Goal: Task Accomplishment & Management: Complete application form

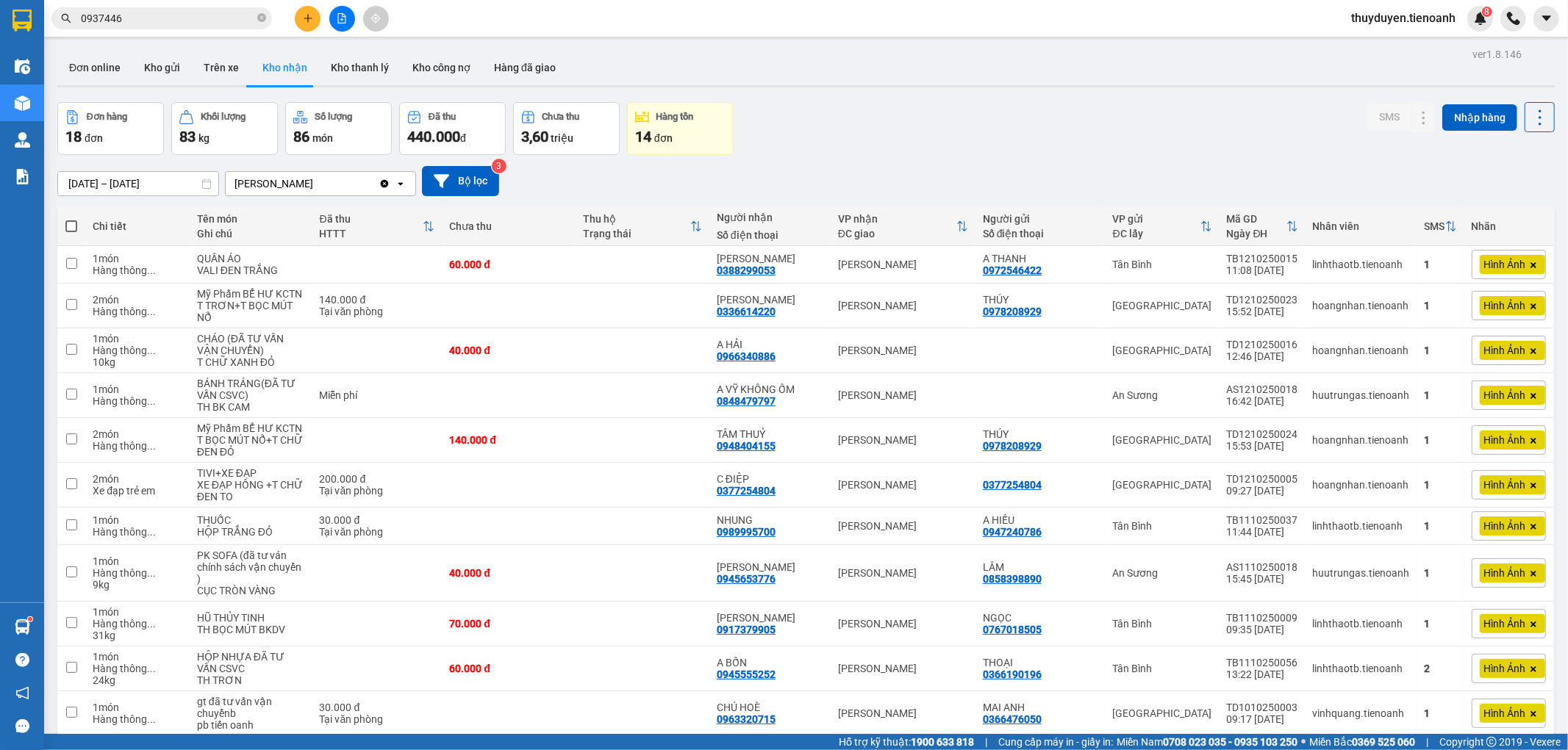
drag, startPoint x: 267, startPoint y: 12, endPoint x: 266, endPoint y: 20, distance: 8.1
click at [267, 21] on span "0937446" at bounding box center [162, 19] width 221 height 22
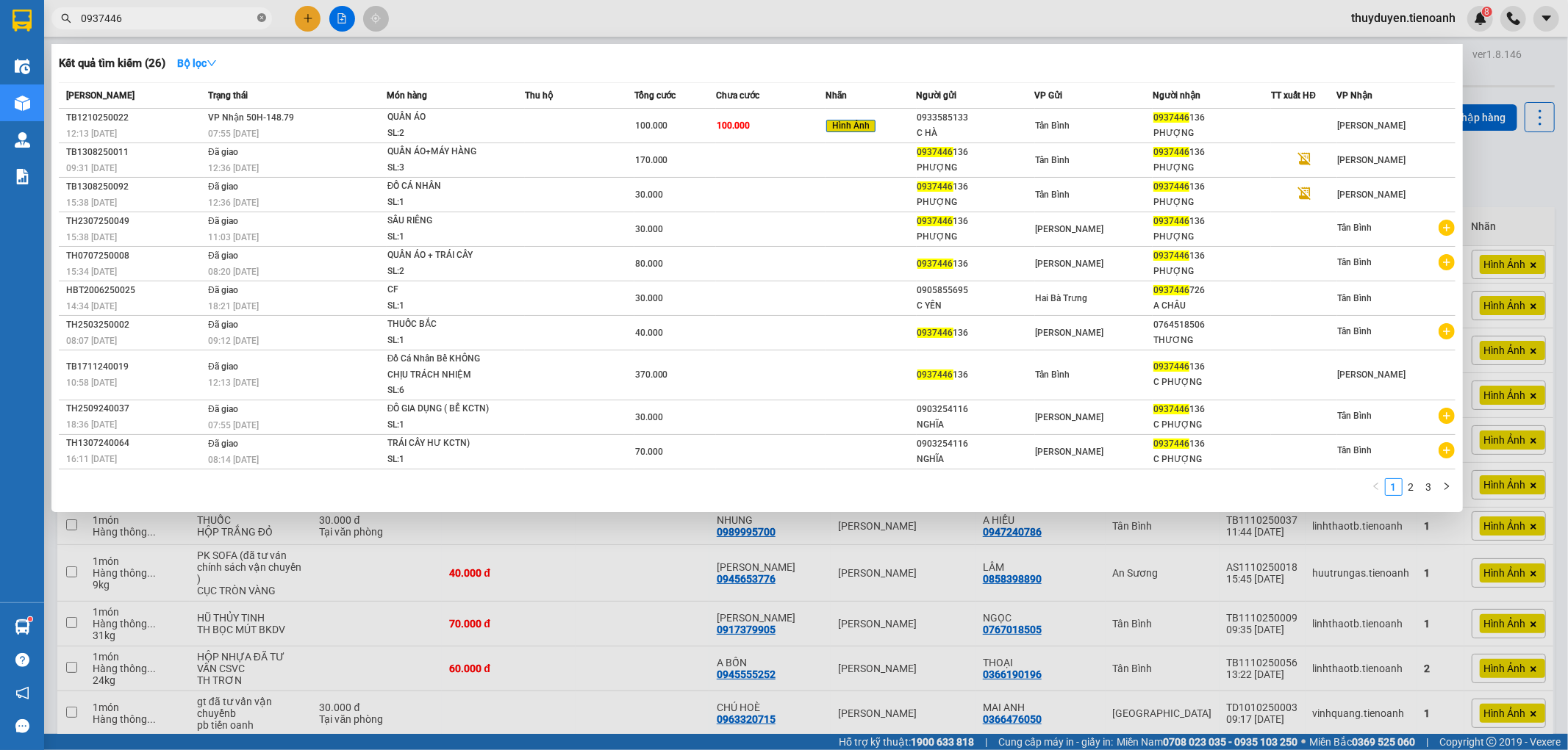
click at [262, 17] on icon "close-circle" at bounding box center [261, 17] width 8 height 8
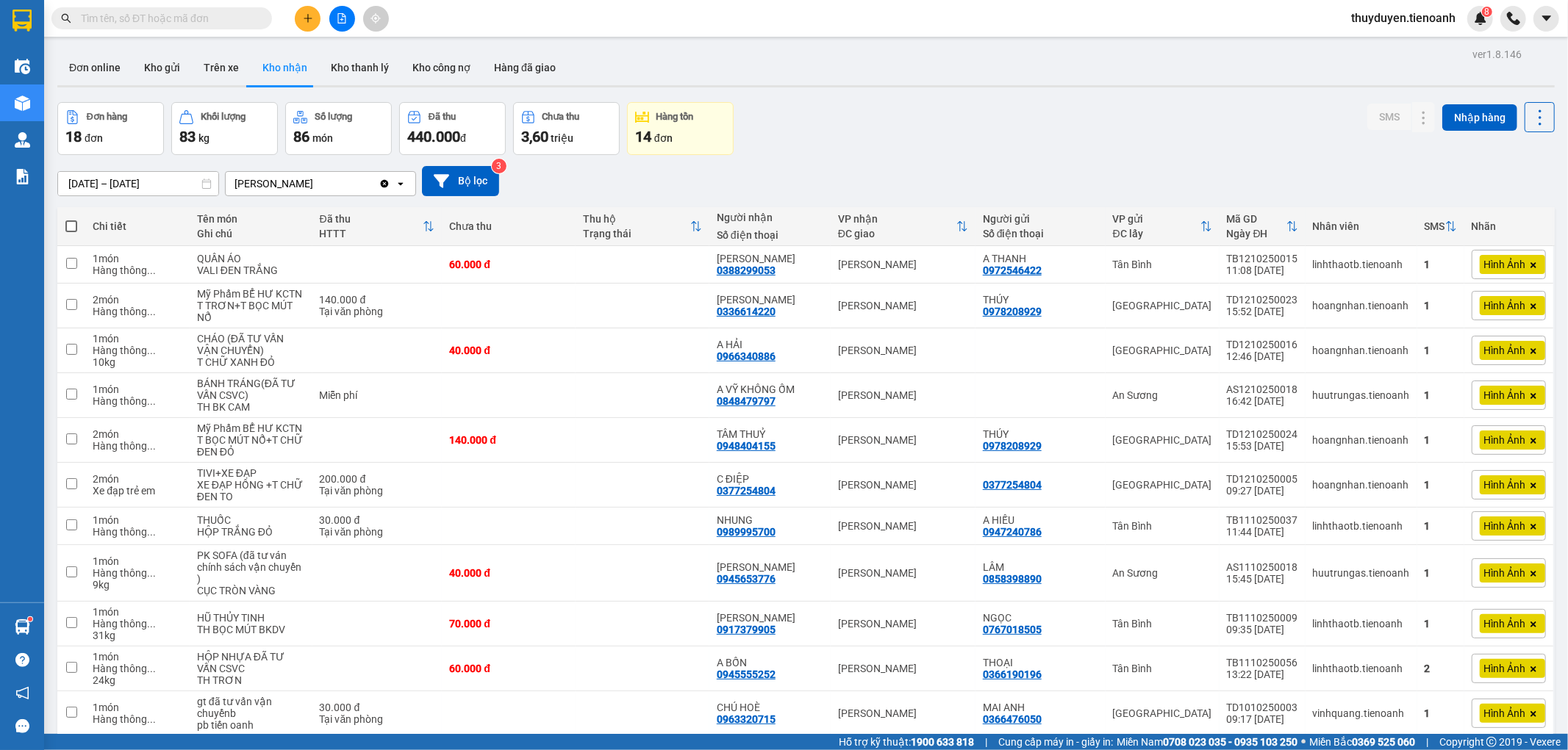
paste input "0797772939"
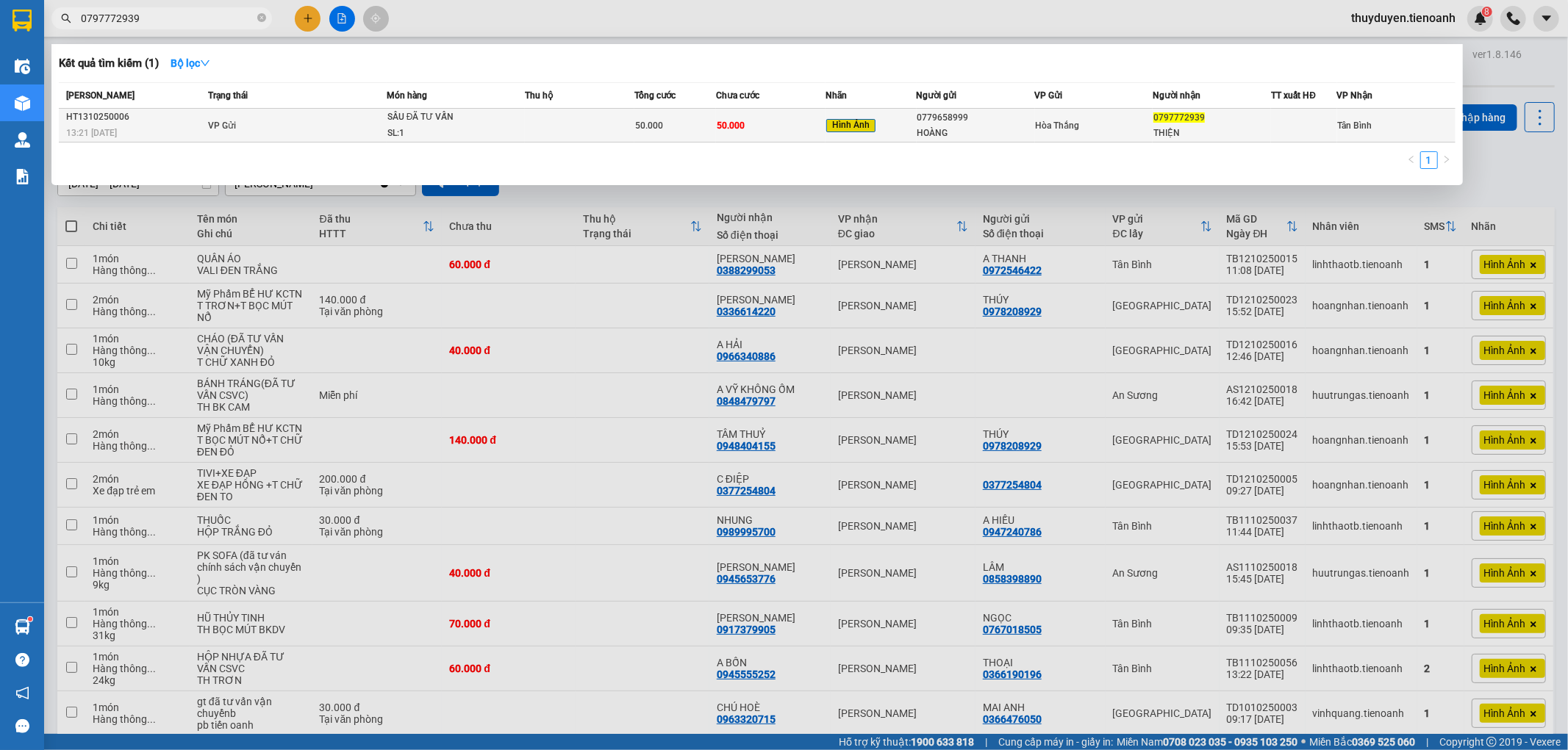
type input "0797772939"
click at [563, 131] on td at bounding box center [579, 125] width 109 height 34
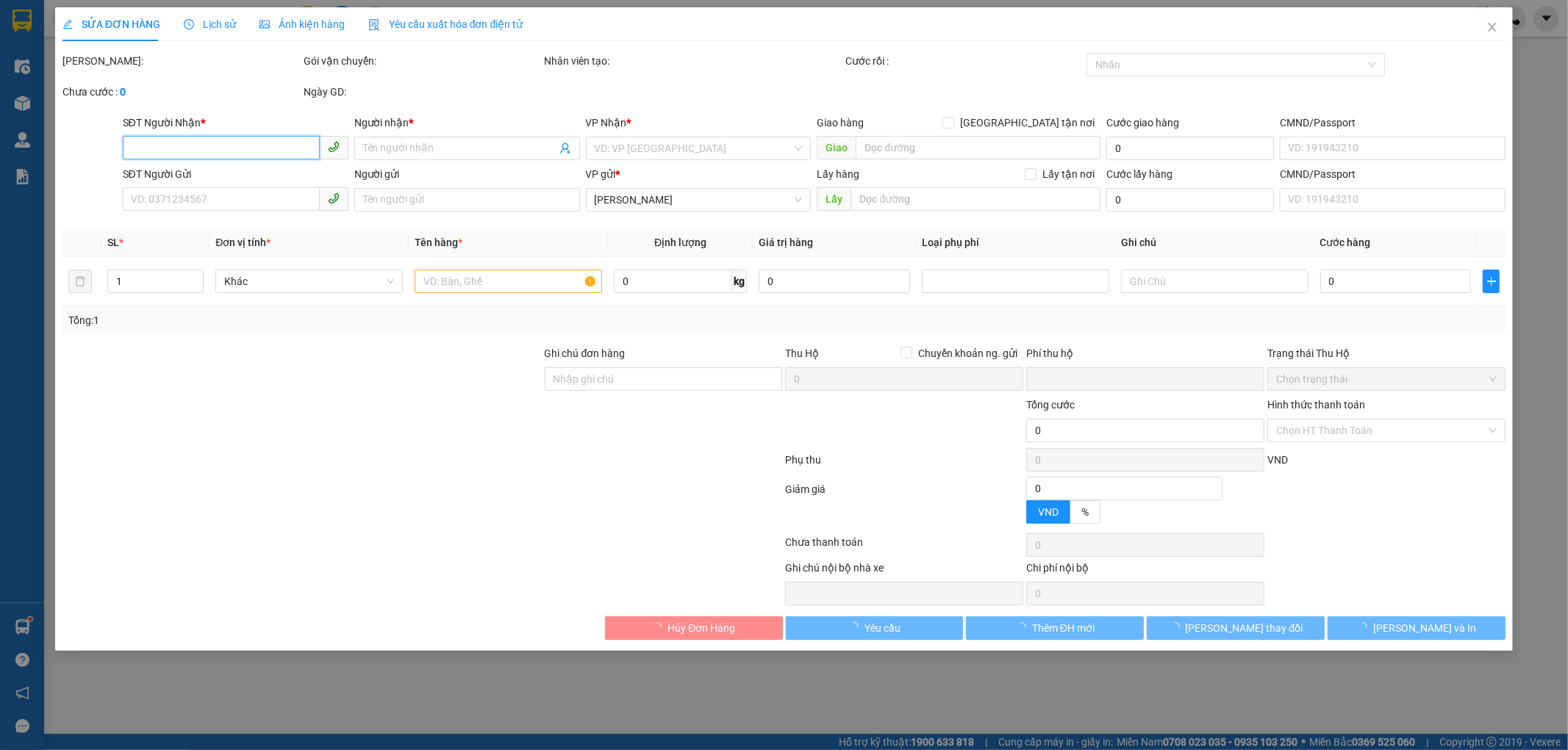
type input "0797772939"
type input "THIỆN"
type input "0779658999"
type input "HOÀNG"
type input "0"
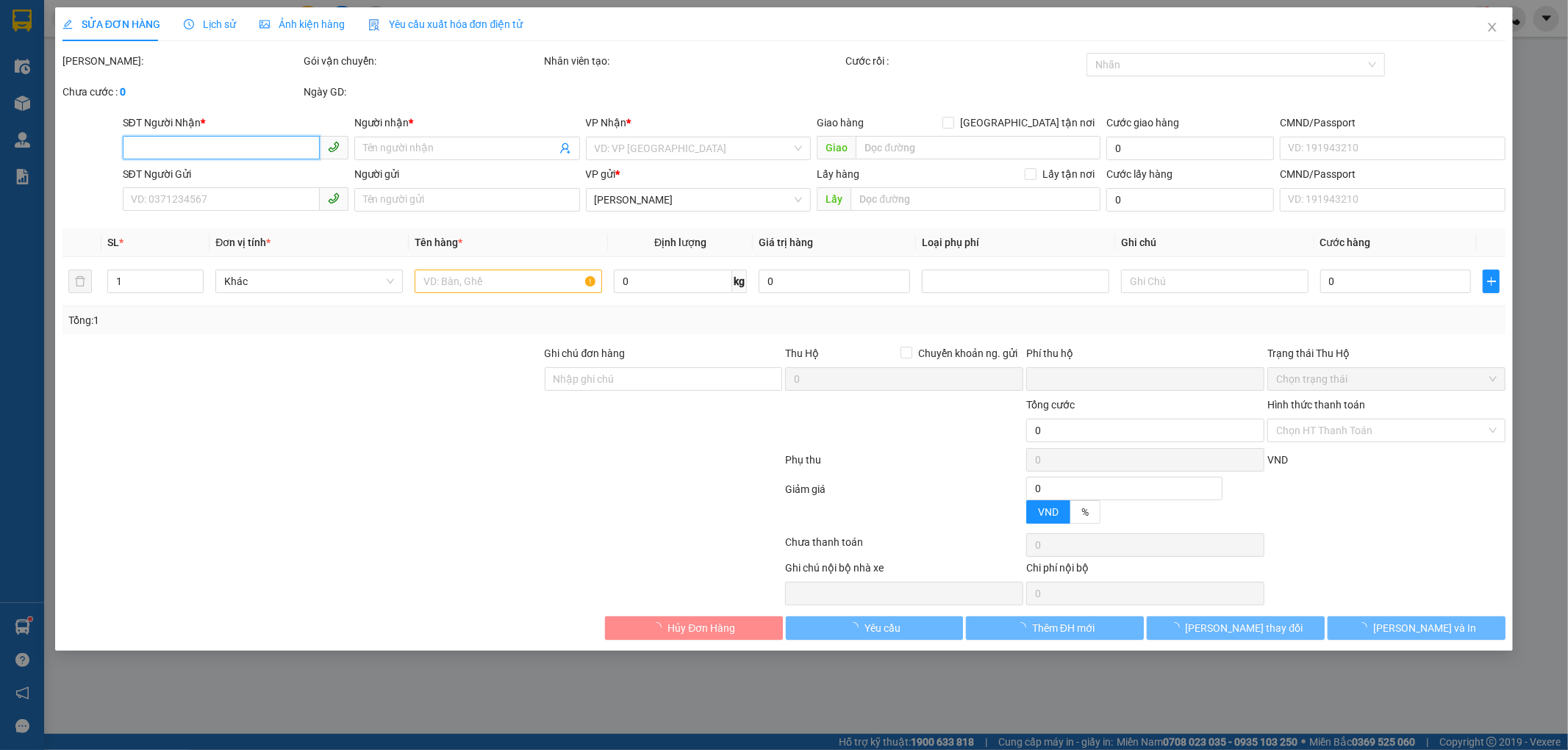
type input "50.000"
